Goal: Transaction & Acquisition: Subscribe to service/newsletter

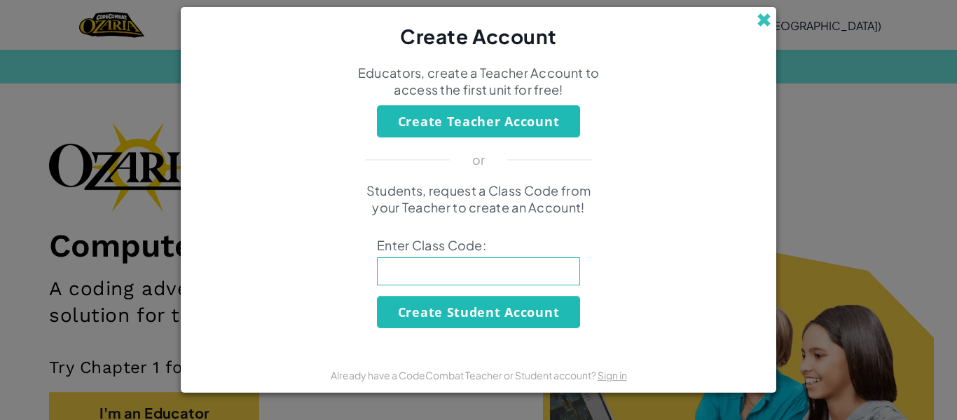
click at [764, 15] on span at bounding box center [764, 20] width 15 height 15
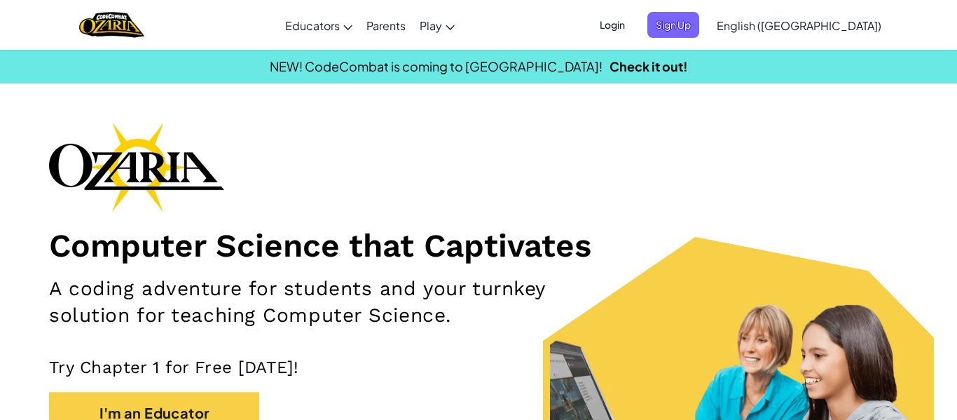
click at [633, 22] on span "Login" at bounding box center [612, 25] width 42 height 26
